Goal: Information Seeking & Learning: Understand process/instructions

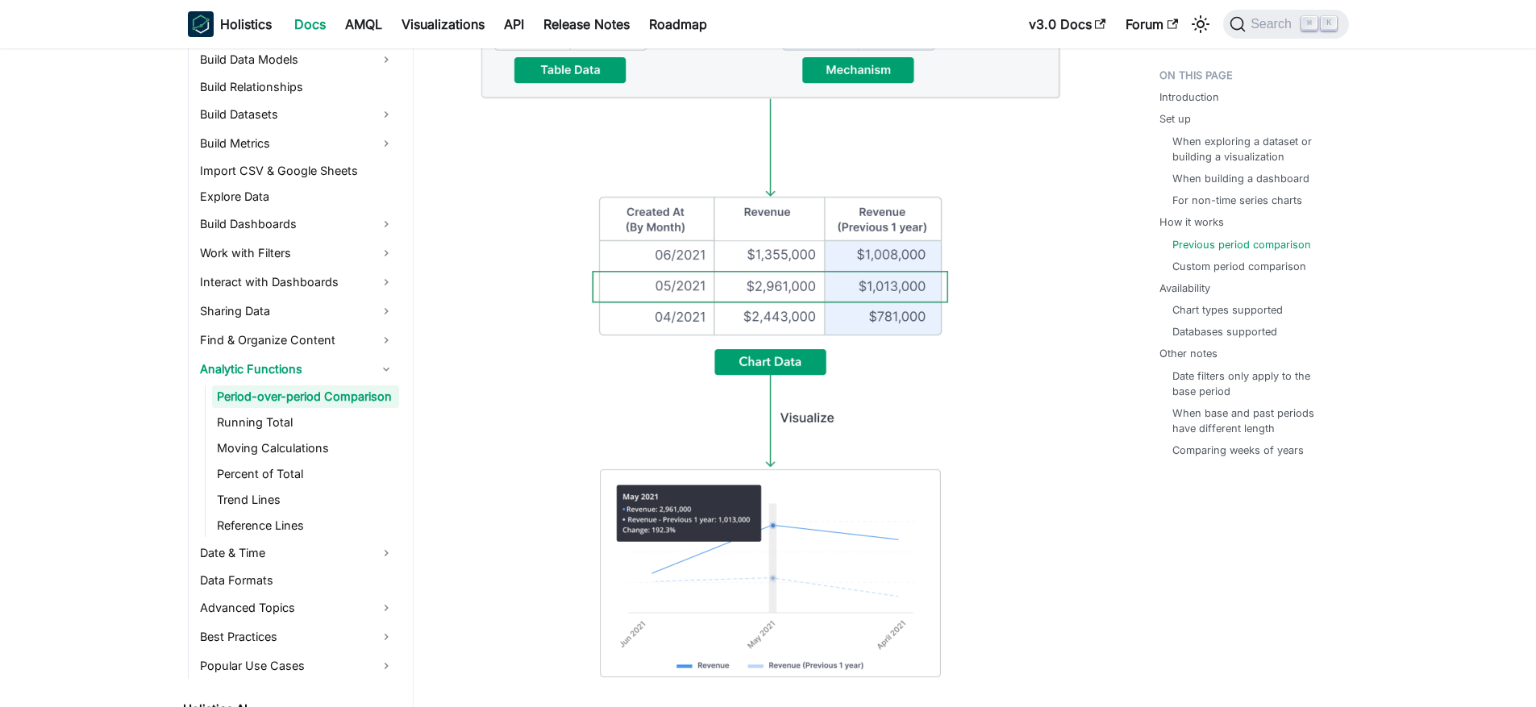
scroll to position [5519, 0]
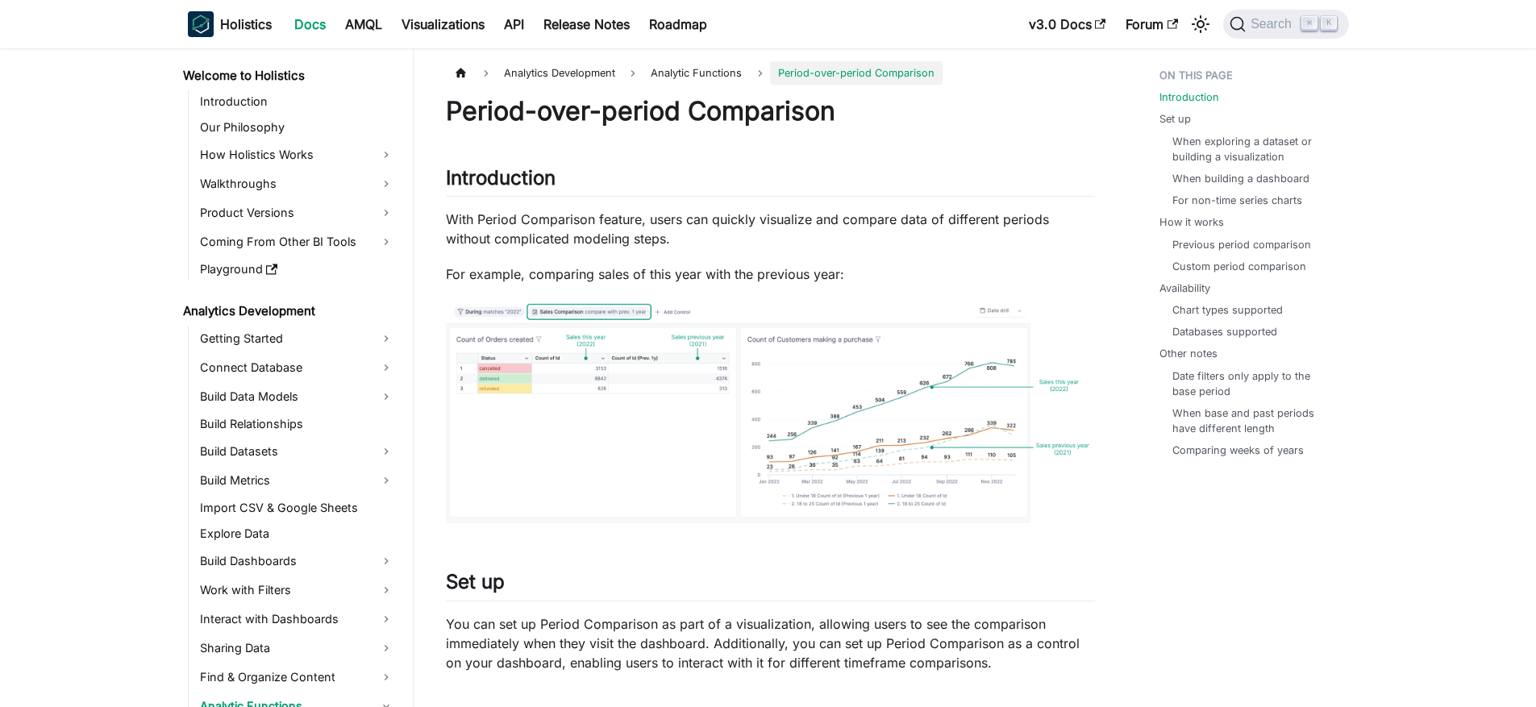
scroll to position [169, 0]
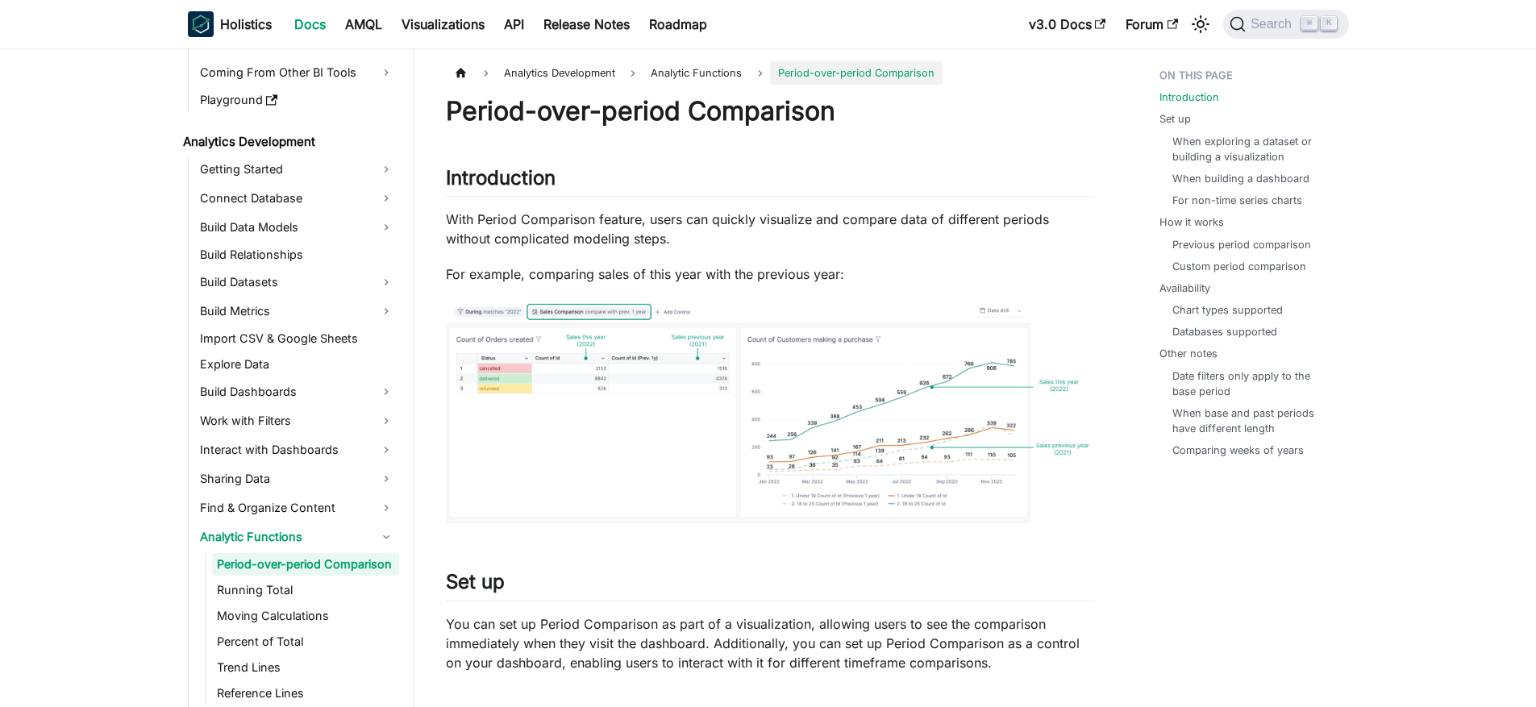
click at [607, 395] on img at bounding box center [770, 413] width 649 height 227
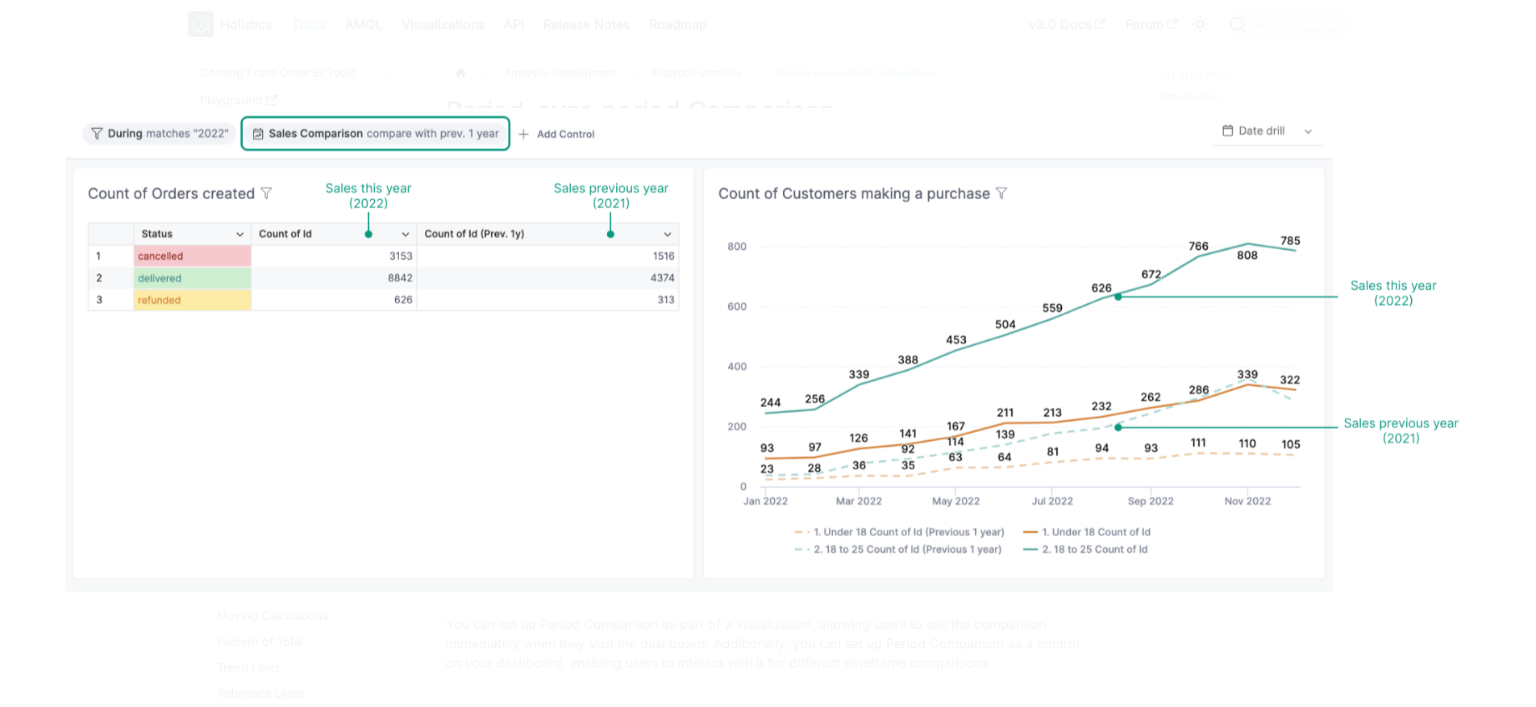
click at [625, 451] on img at bounding box center [768, 353] width 1407 height 491
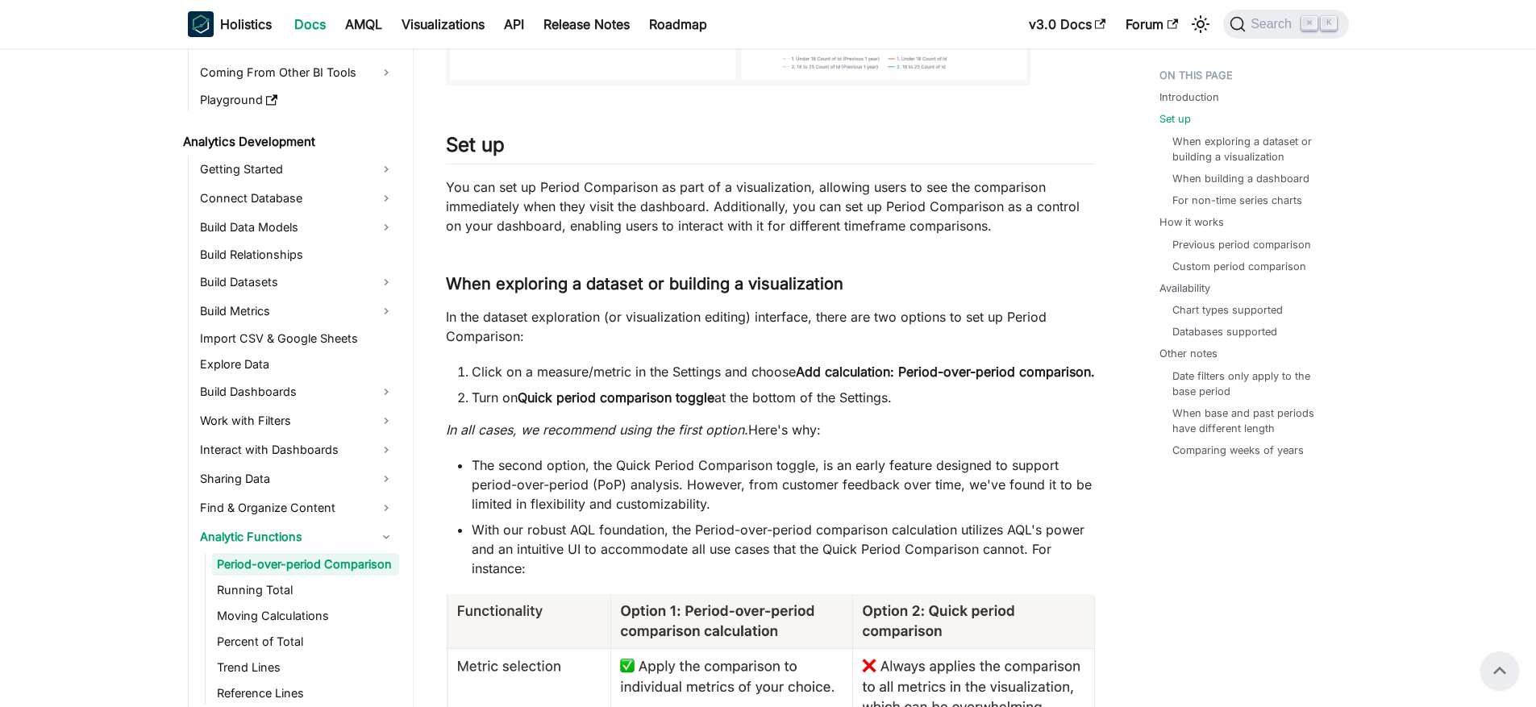
scroll to position [403, 0]
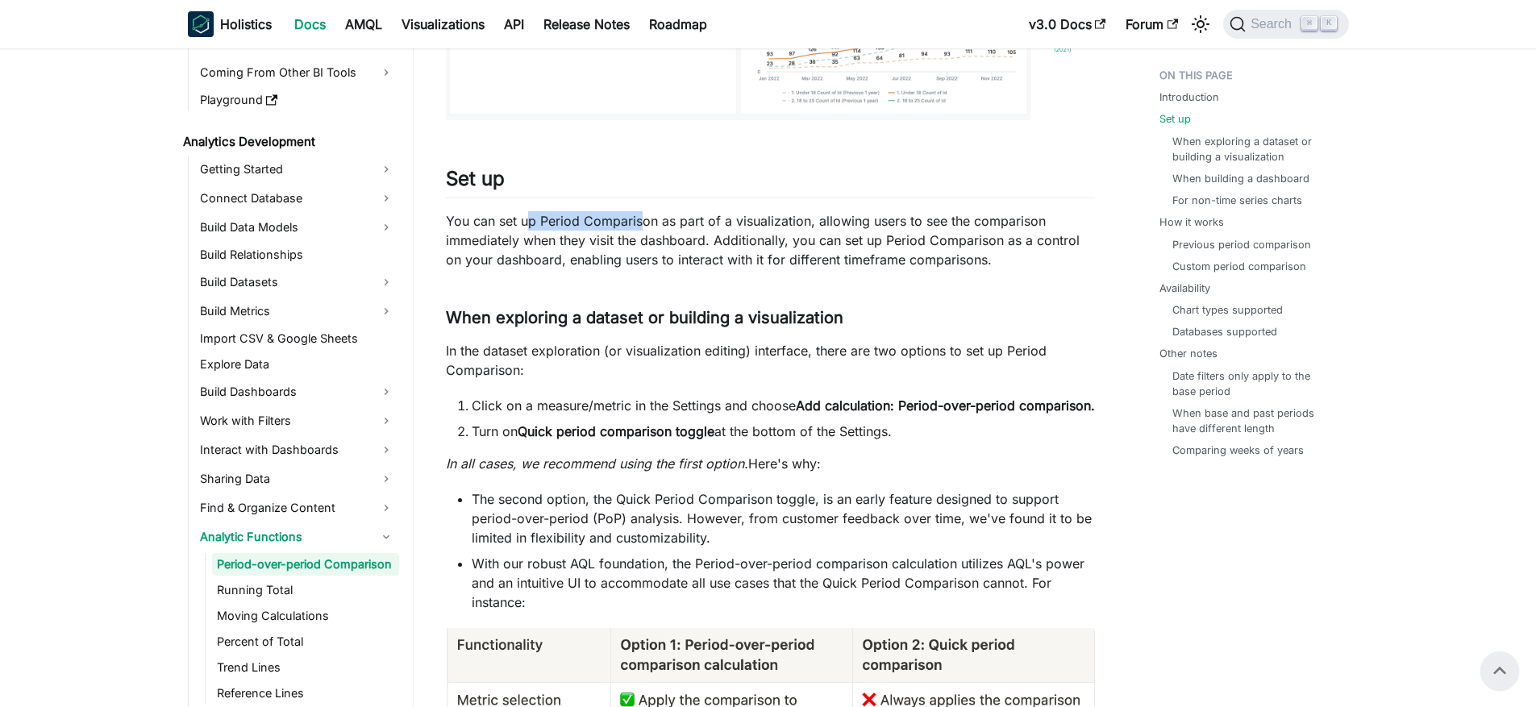
drag, startPoint x: 529, startPoint y: 230, endPoint x: 644, endPoint y: 226, distance: 114.6
click at [644, 226] on p "You can set up Period Comparison as part of a visualization, allowing users to …" at bounding box center [770, 240] width 649 height 58
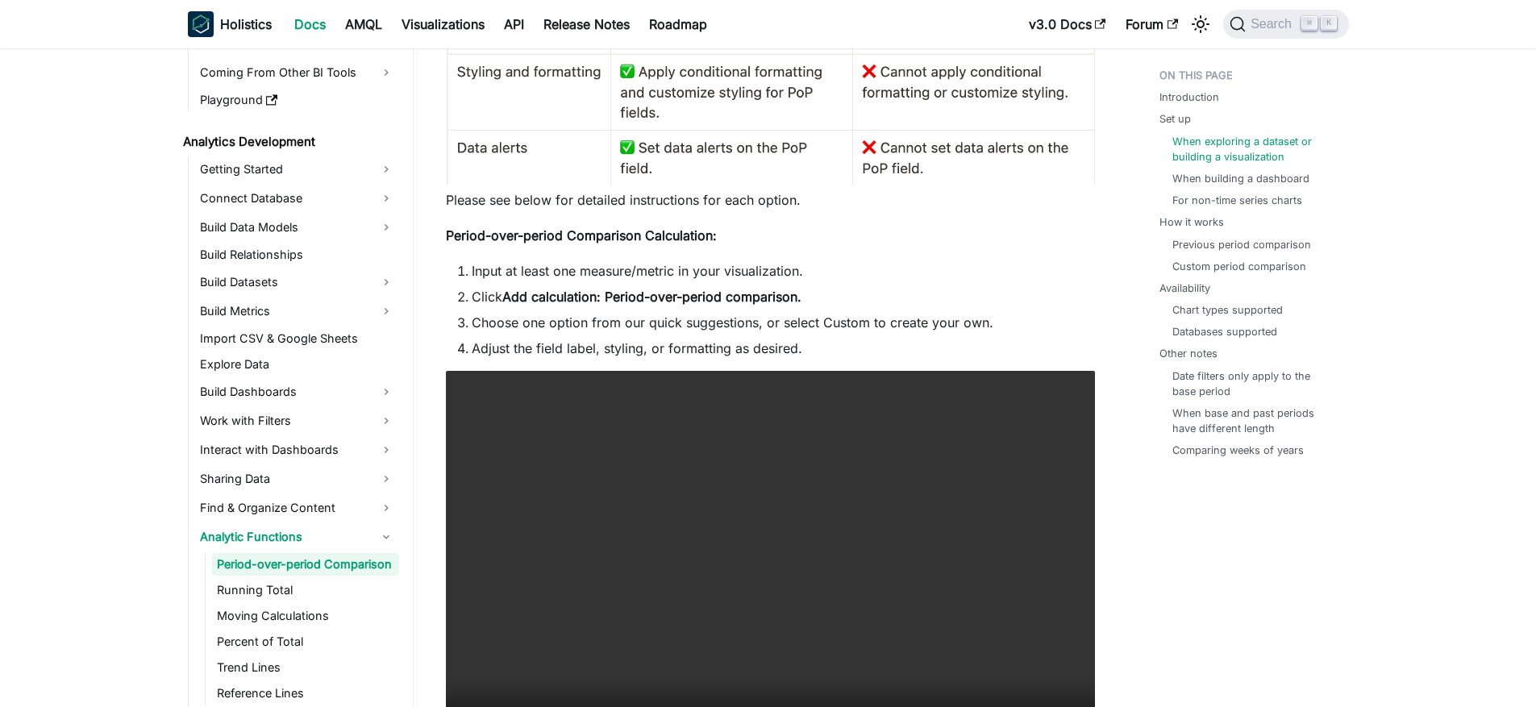
scroll to position [1274, 0]
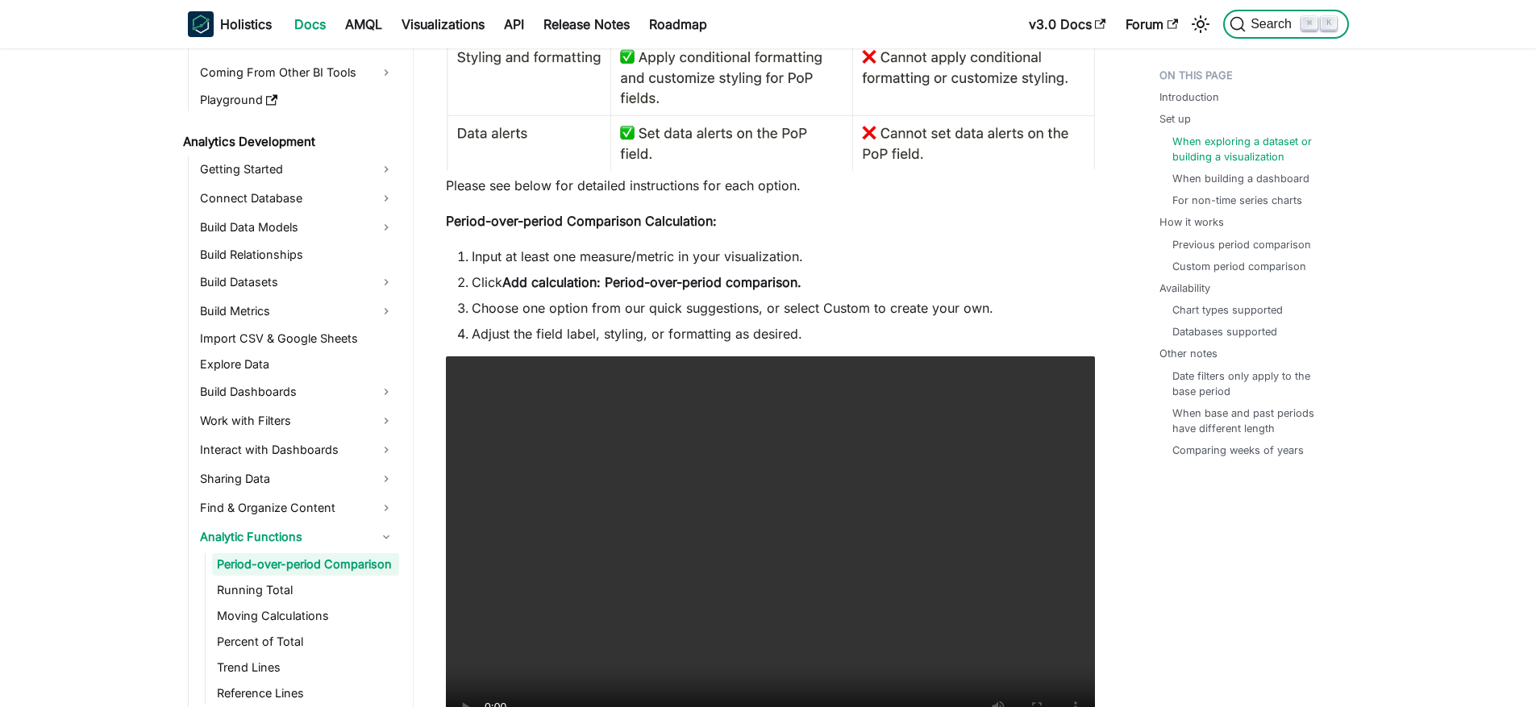
click at [1258, 31] on span "Search" at bounding box center [1274, 24] width 56 height 15
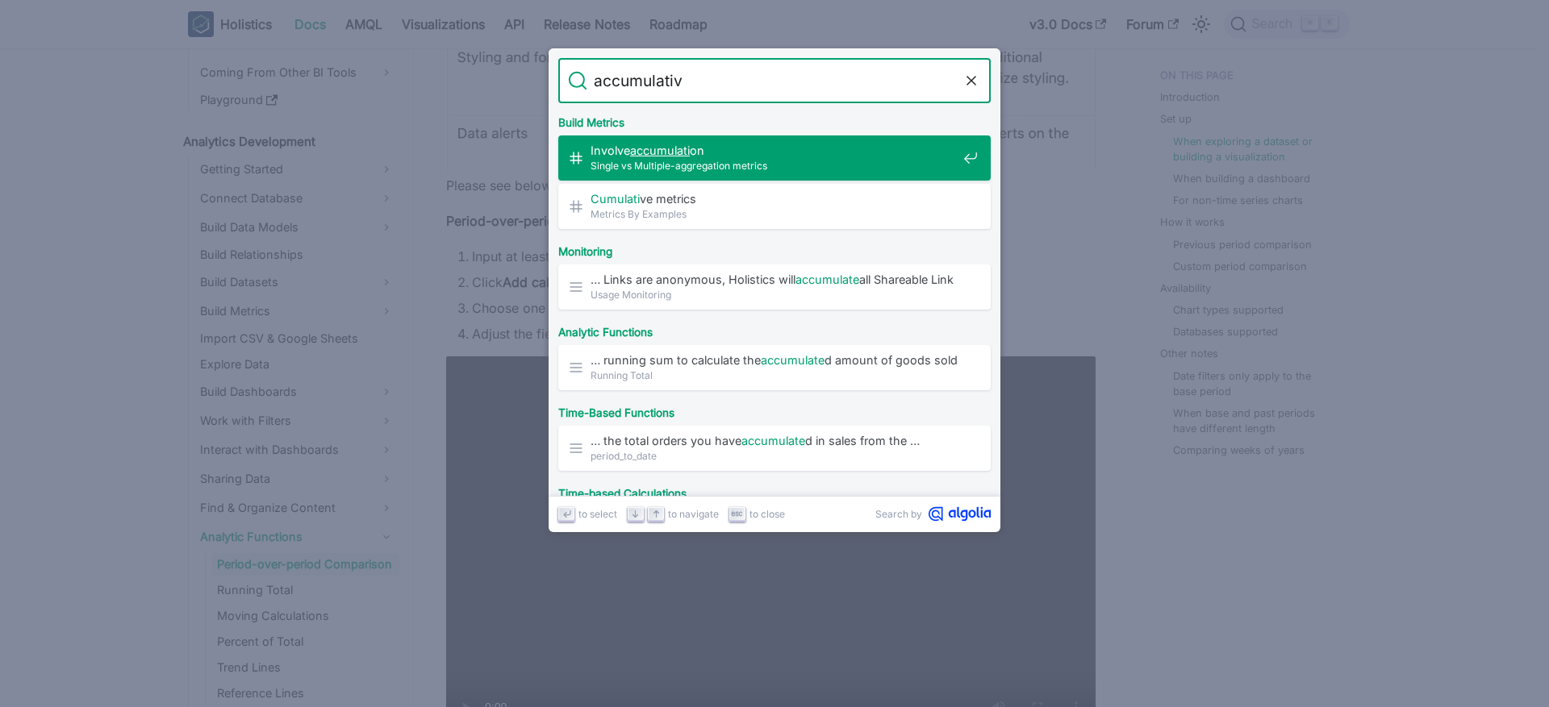
type input "accumulative"
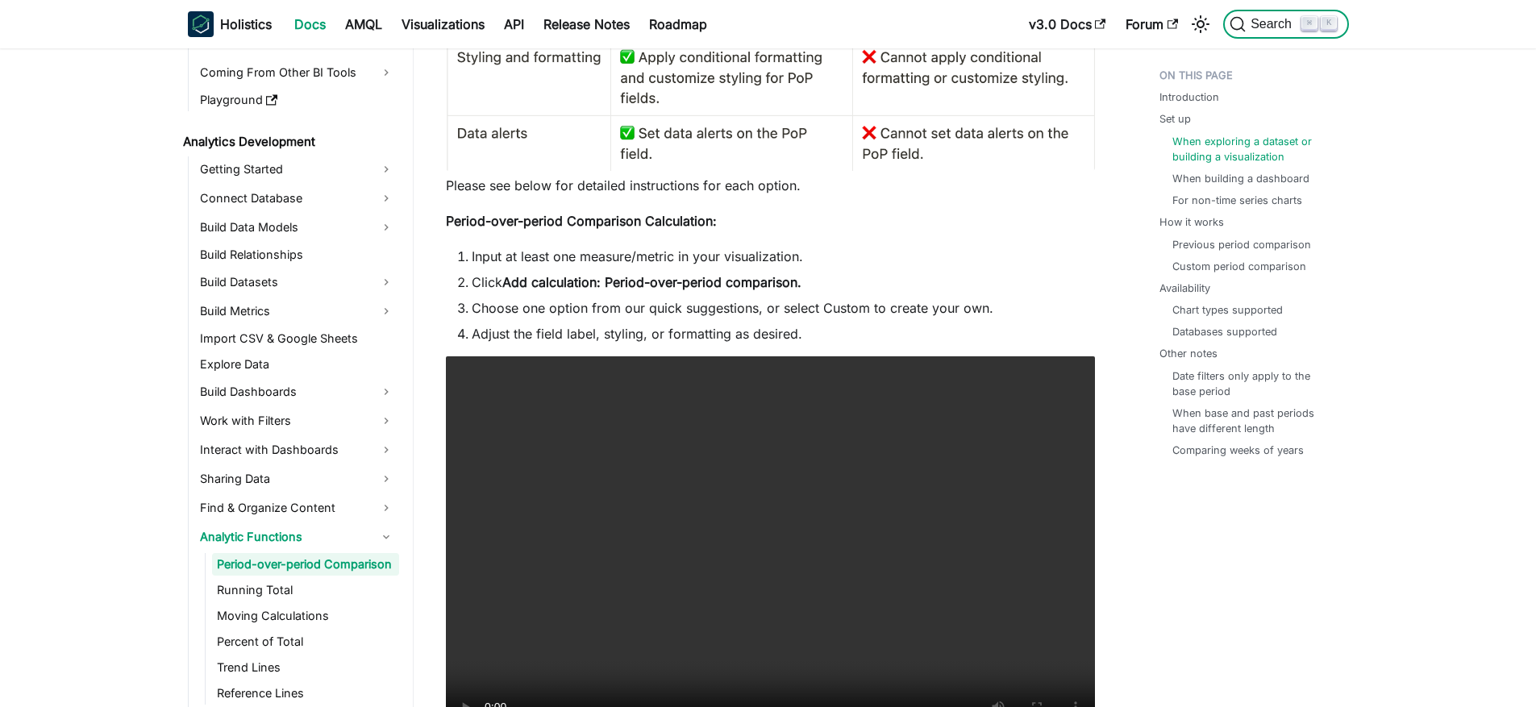
scroll to position [363, 0]
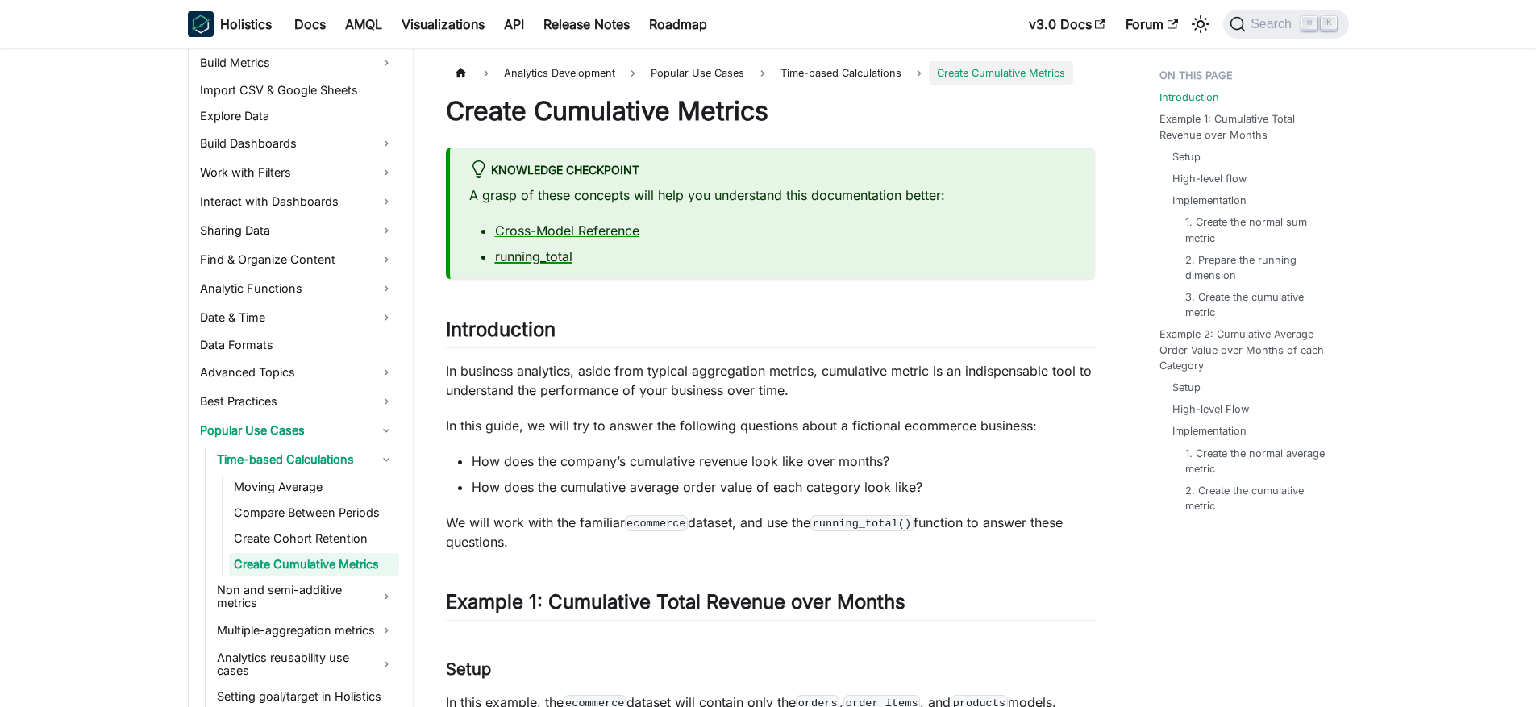
click at [521, 261] on link "running_total" at bounding box center [533, 256] width 77 height 16
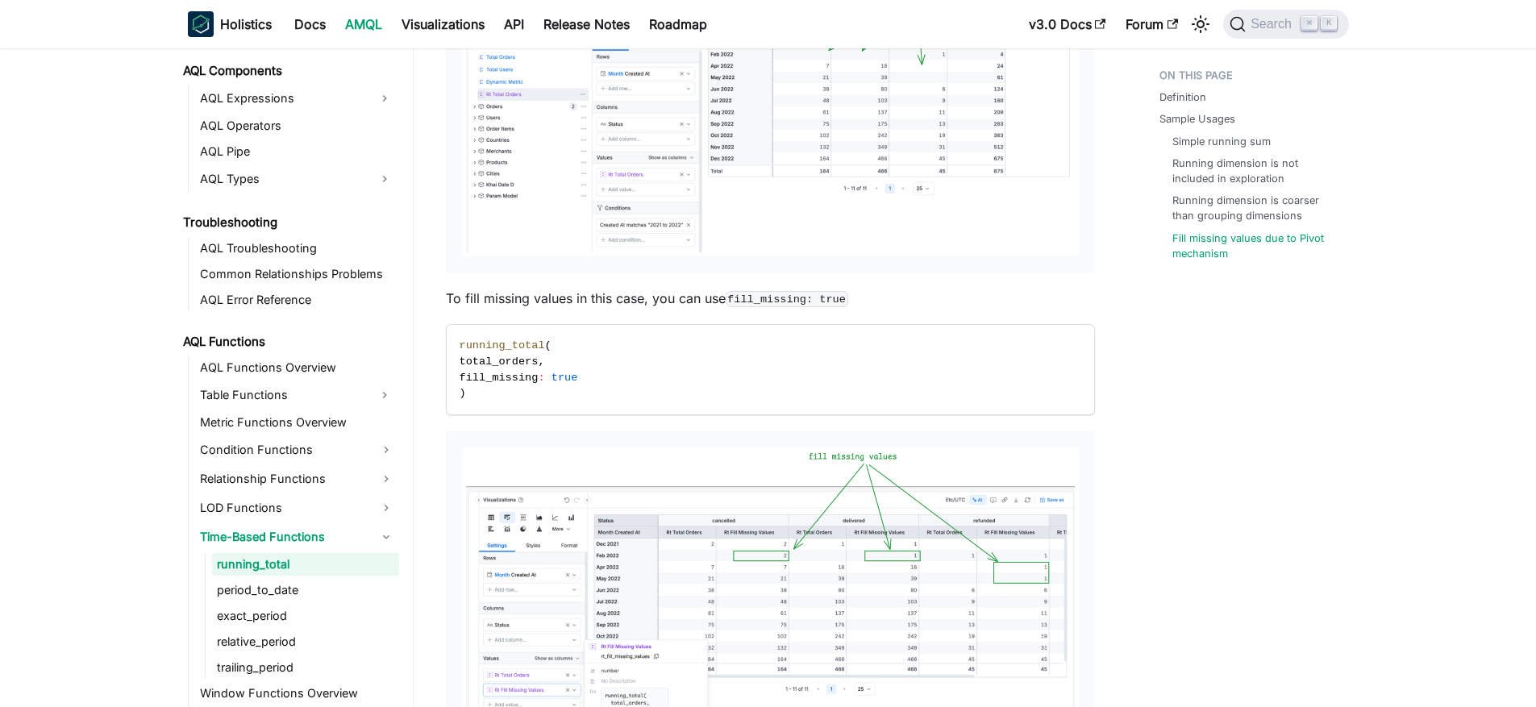
scroll to position [3955, 0]
